Goal: Task Accomplishment & Management: Use online tool/utility

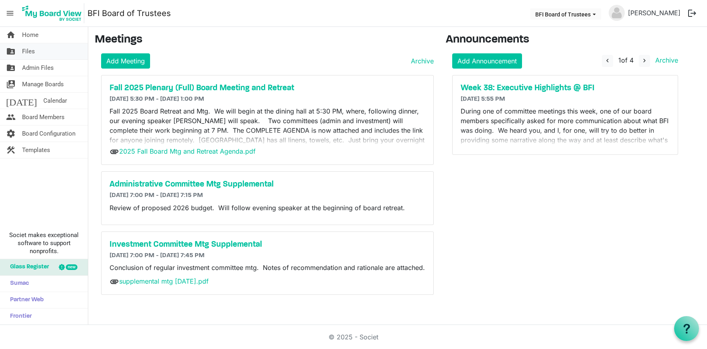
click at [39, 51] on link "folder_shared Files" at bounding box center [44, 51] width 88 height 16
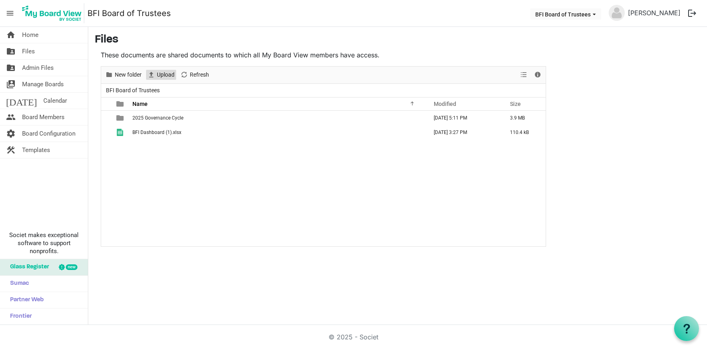
click at [164, 73] on span "Upload" at bounding box center [165, 75] width 19 height 10
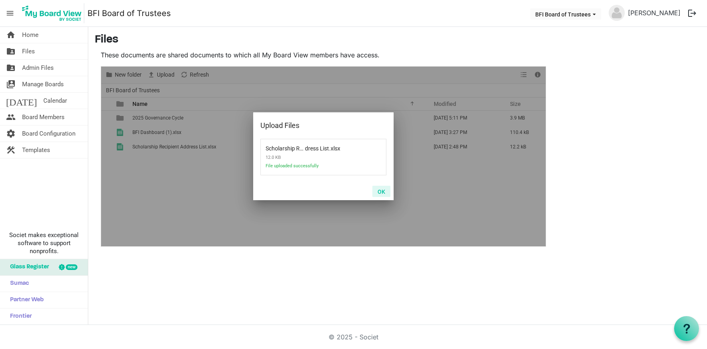
click at [382, 192] on button "OK" at bounding box center [382, 191] width 18 height 11
